Goal: Information Seeking & Learning: Understand process/instructions

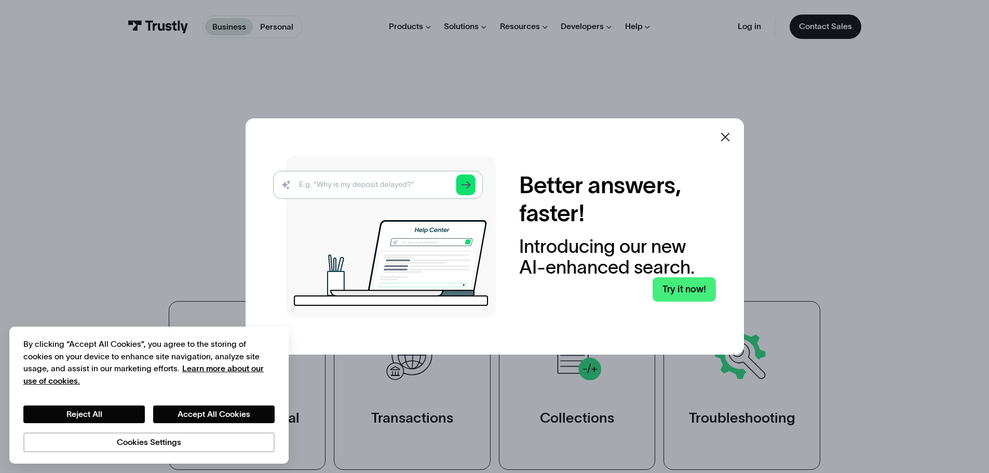
click at [725, 139] on icon at bounding box center [725, 137] width 12 height 12
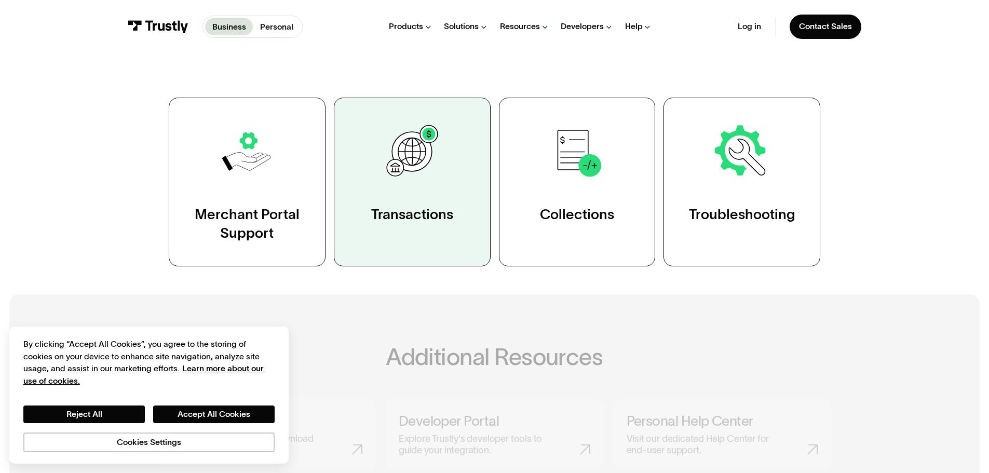
scroll to position [208, 0]
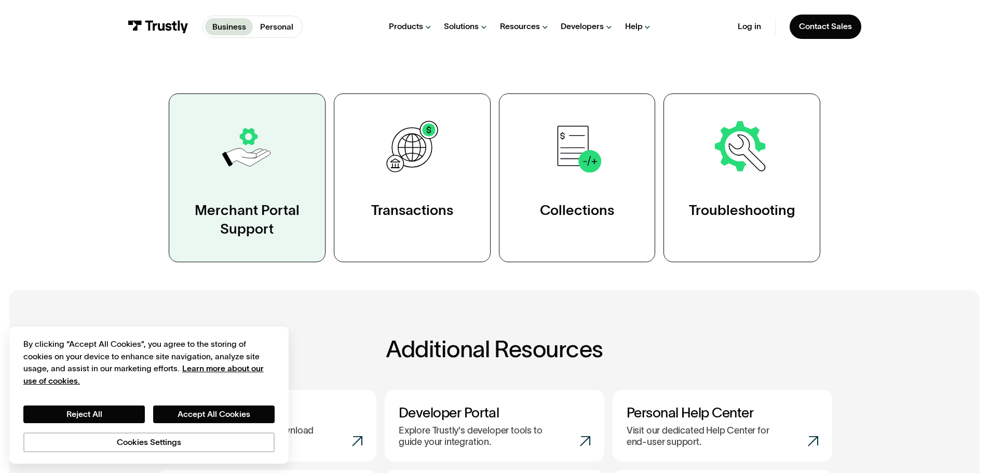
click at [271, 176] on img at bounding box center [246, 147] width 61 height 61
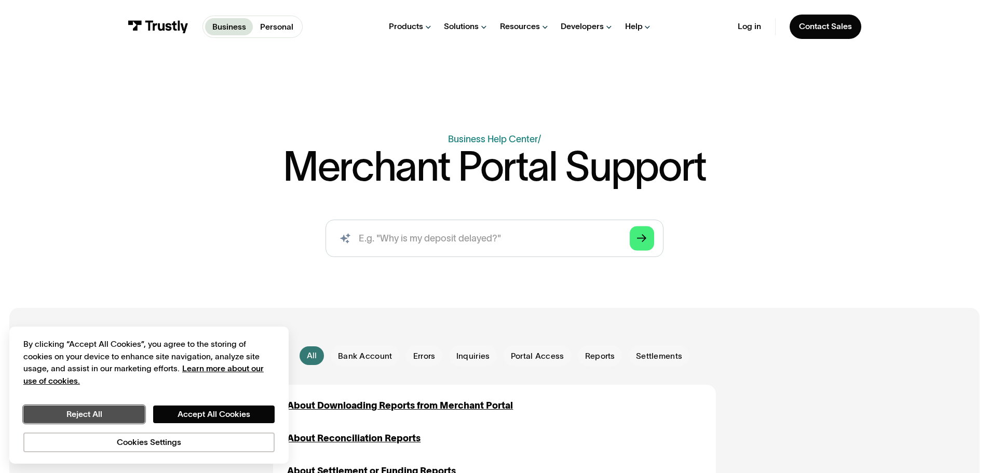
click at [122, 414] on button "Reject All" at bounding box center [83, 414] width 121 height 18
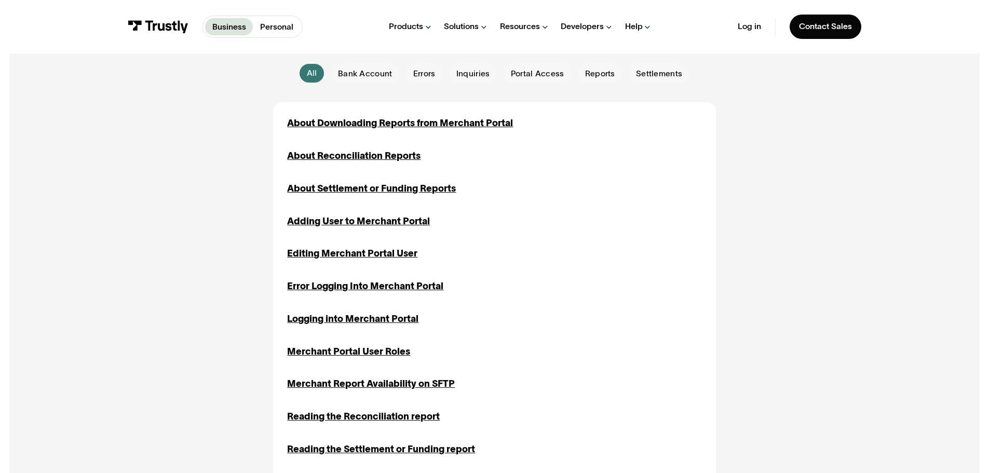
scroll to position [311, 0]
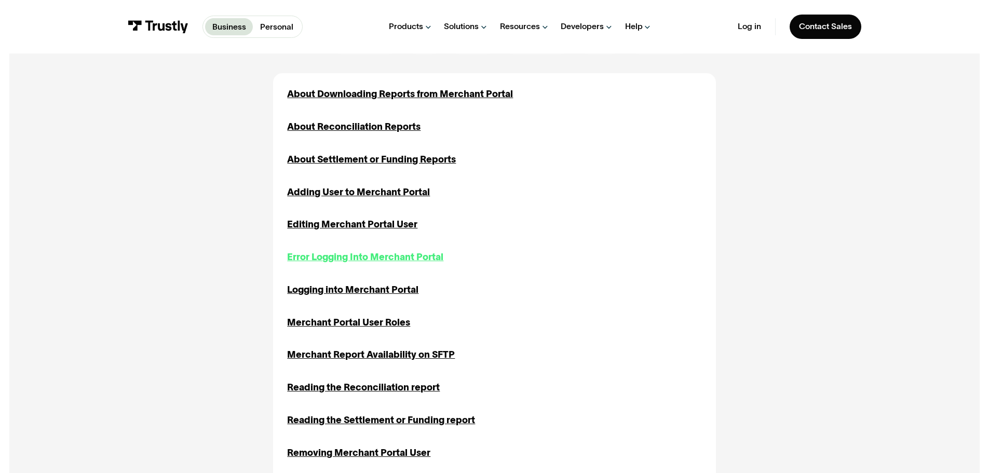
click at [387, 258] on div "Error Logging Into Merchant Portal" at bounding box center [365, 257] width 156 height 14
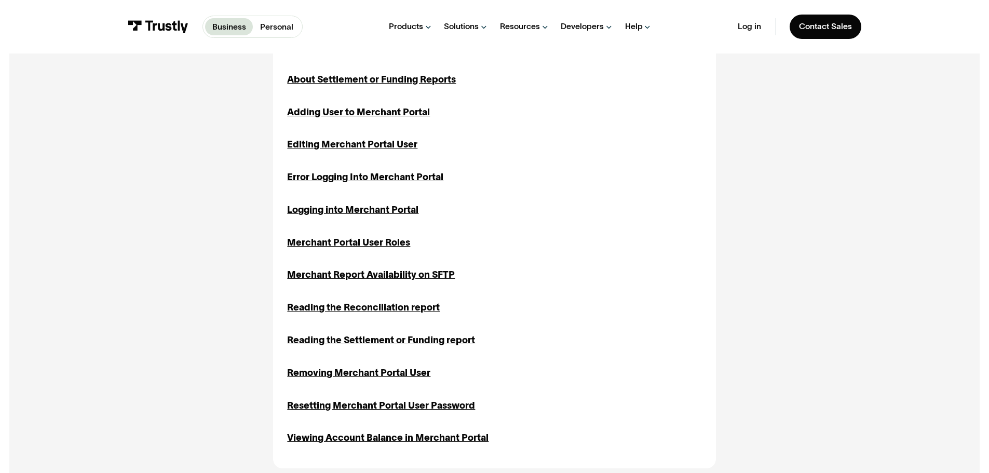
scroll to position [415, 0]
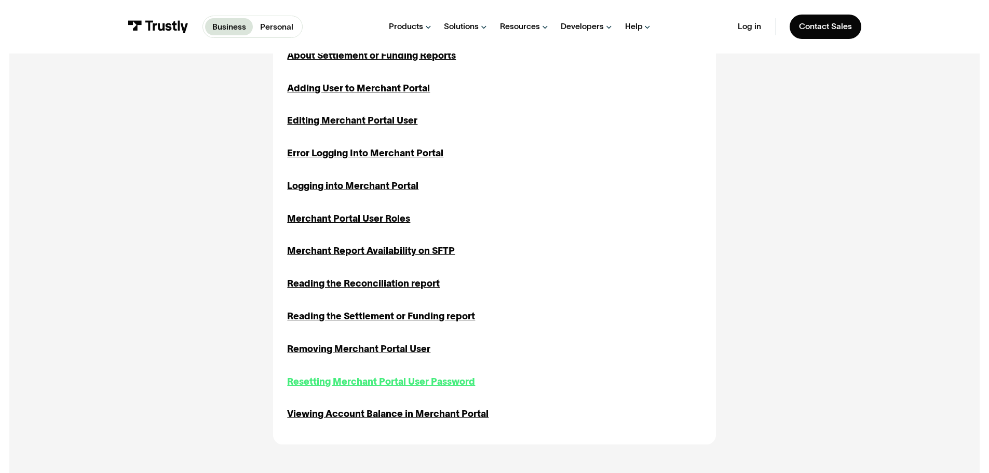
click at [423, 385] on div "Resetting Merchant Portal User Password" at bounding box center [381, 382] width 188 height 14
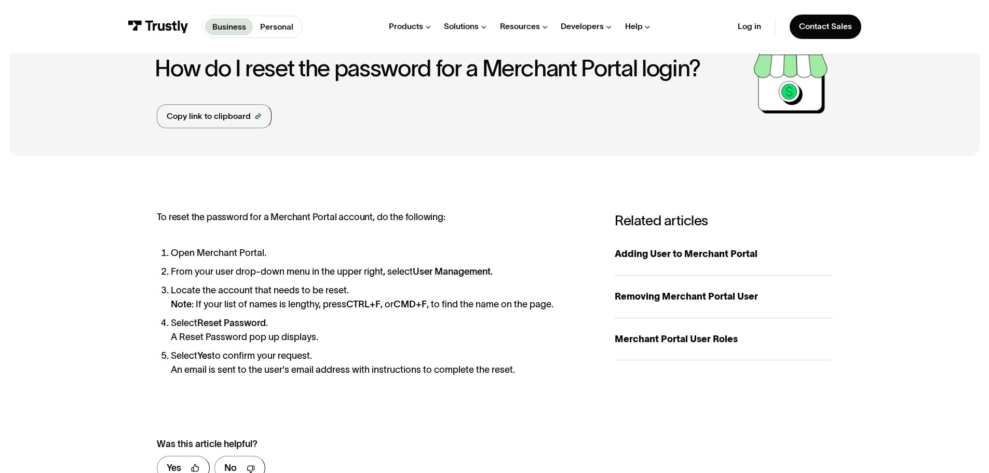
scroll to position [104, 0]
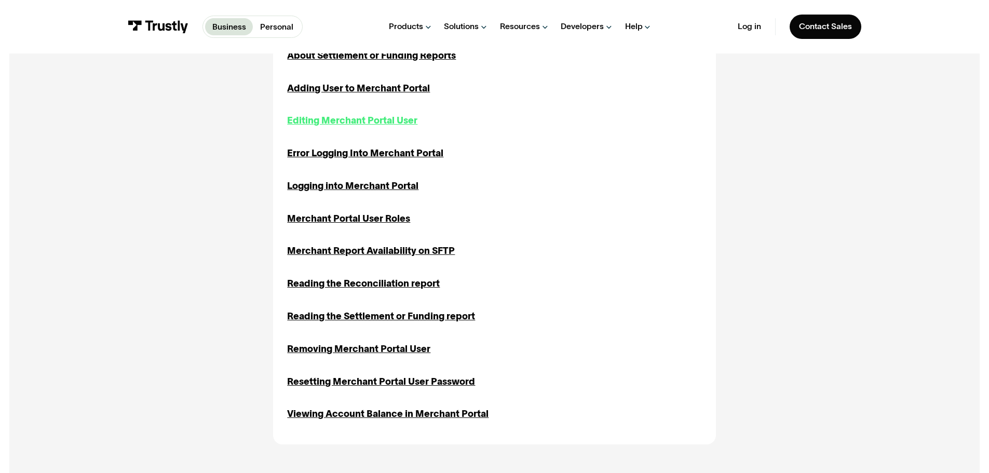
click at [334, 124] on div "Editing Merchant Portal User" at bounding box center [352, 121] width 130 height 14
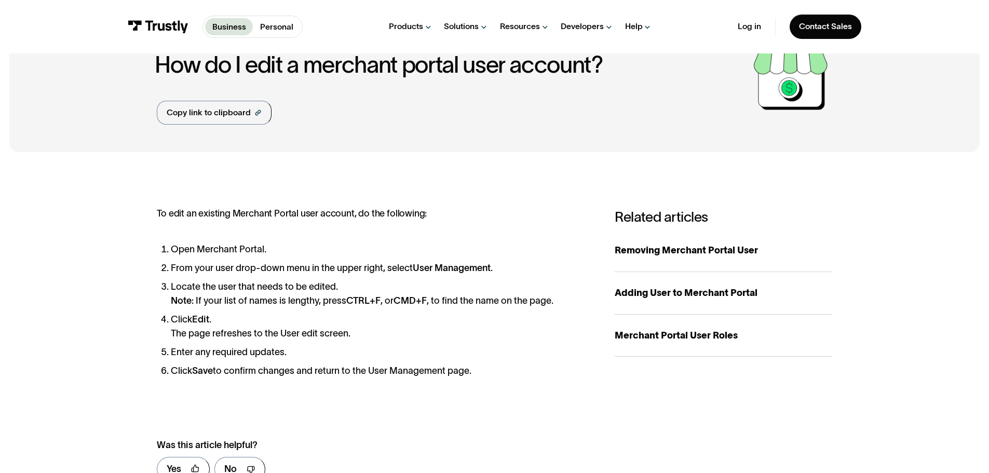
scroll to position [104, 0]
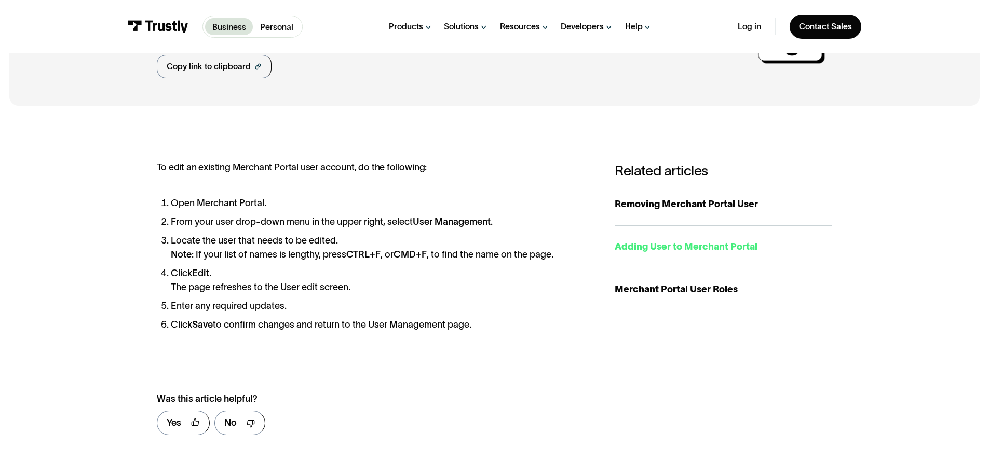
click at [652, 249] on div "Adding User to Merchant Portal" at bounding box center [722, 247] width 217 height 14
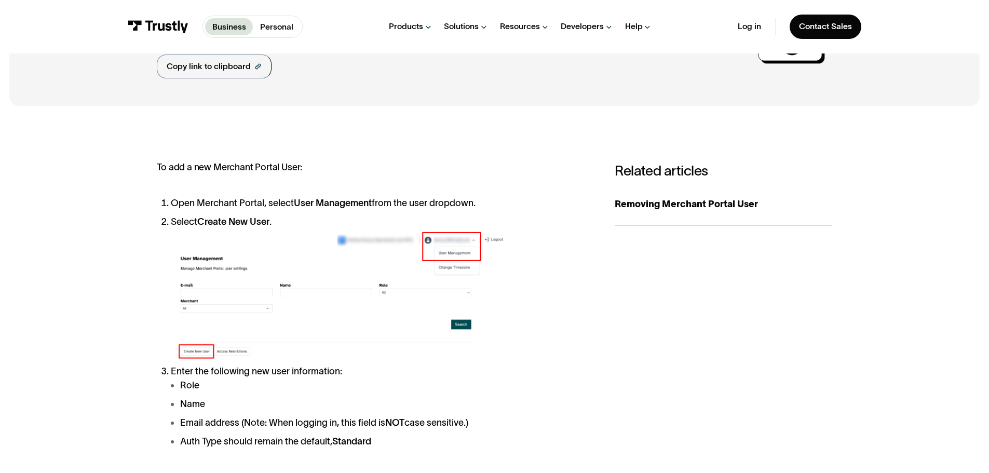
scroll to position [52, 0]
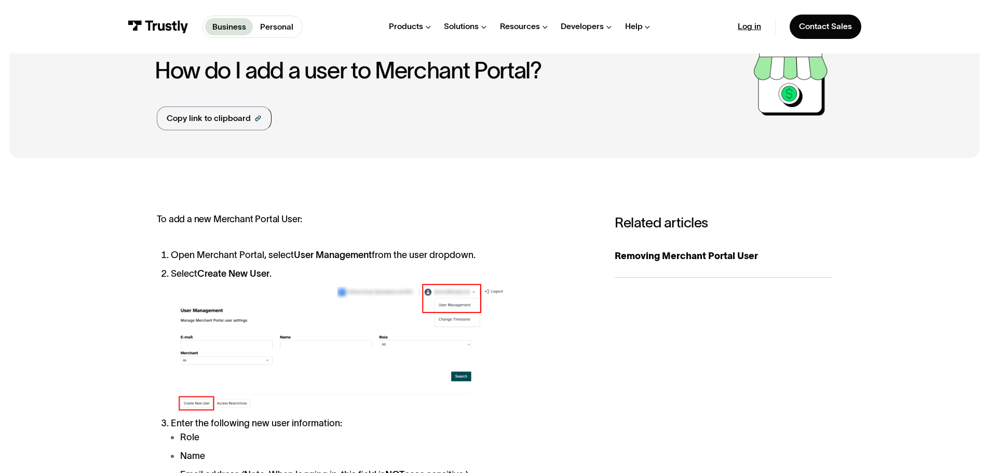
click at [751, 24] on link "Log in" at bounding box center [748, 26] width 23 height 10
click at [152, 25] on img at bounding box center [158, 26] width 61 height 13
